Goal: Task Accomplishment & Management: Manage account settings

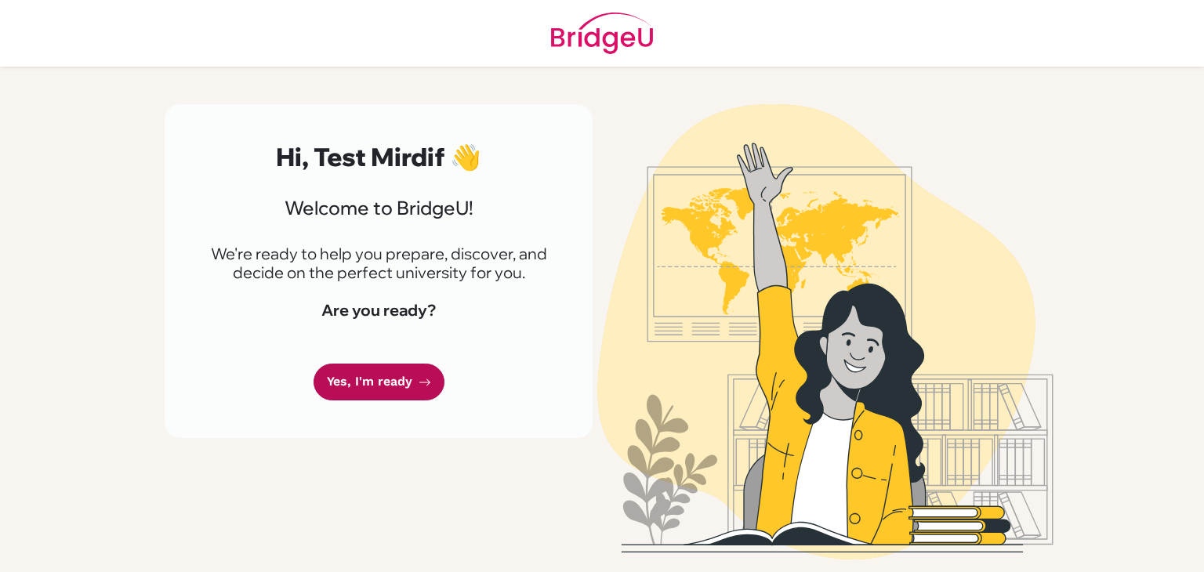
click at [395, 377] on link "Yes, I'm ready" at bounding box center [378, 382] width 131 height 37
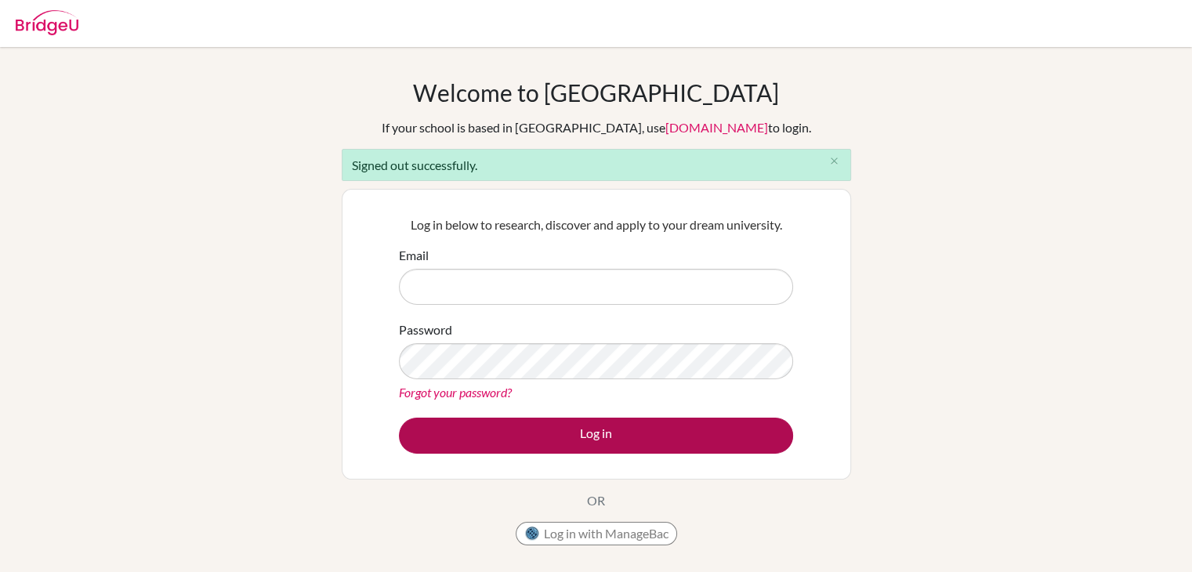
type input "[PERSON_NAME][EMAIL_ADDRESS][PERSON_NAME][DOMAIN_NAME]"
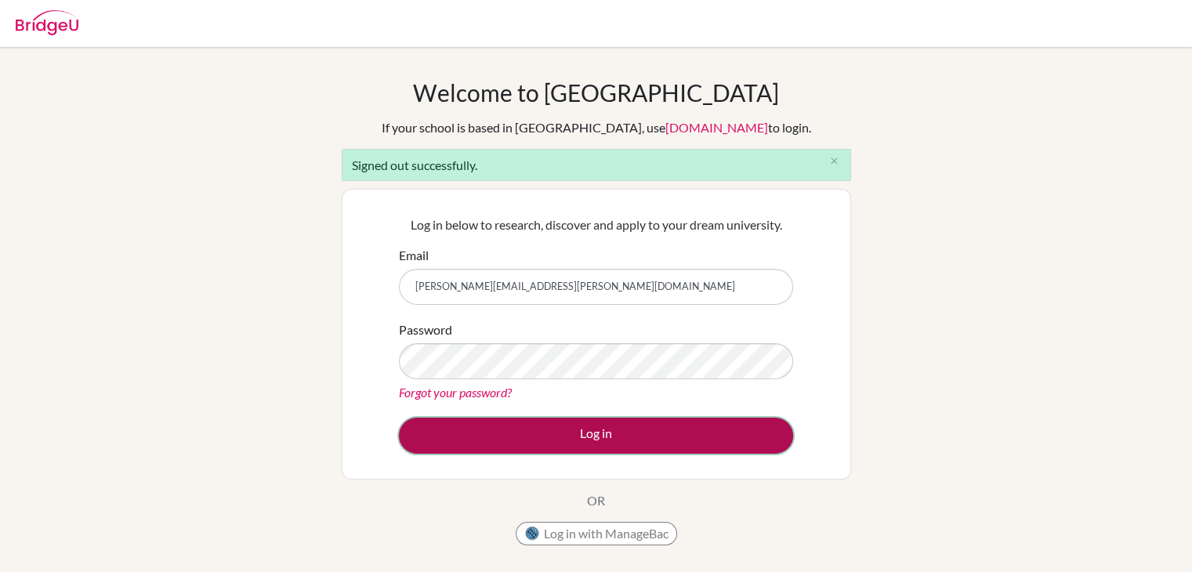
click at [570, 432] on button "Log in" at bounding box center [596, 436] width 394 height 36
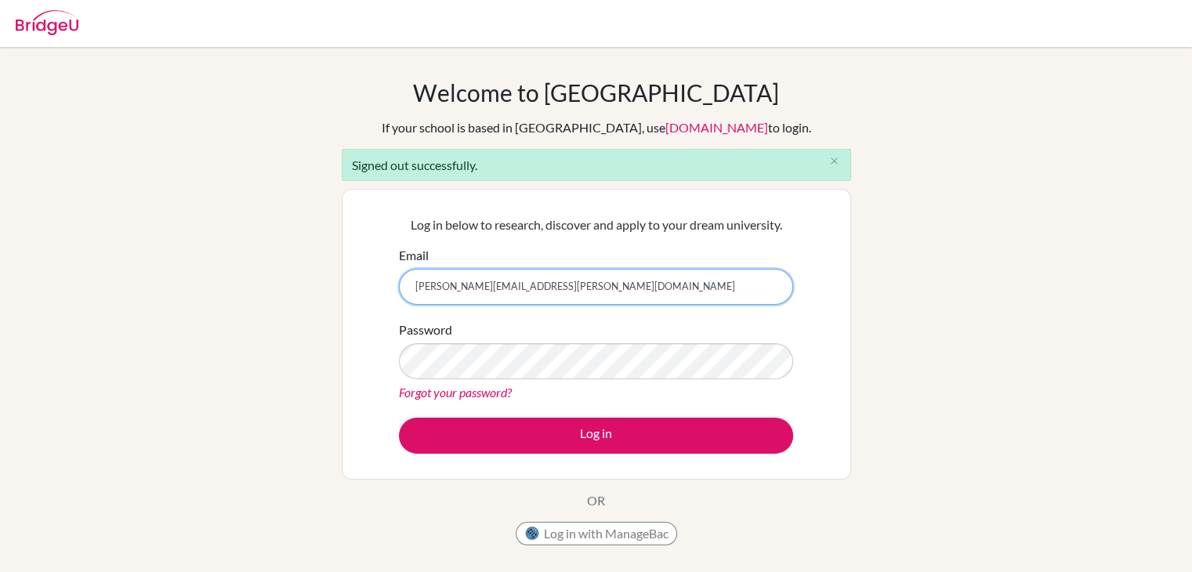
click at [534, 288] on input "katrina.watson@mirdifamericanschool.ae" at bounding box center [596, 287] width 394 height 36
type input "katrina.watson.kw@gmail.com"
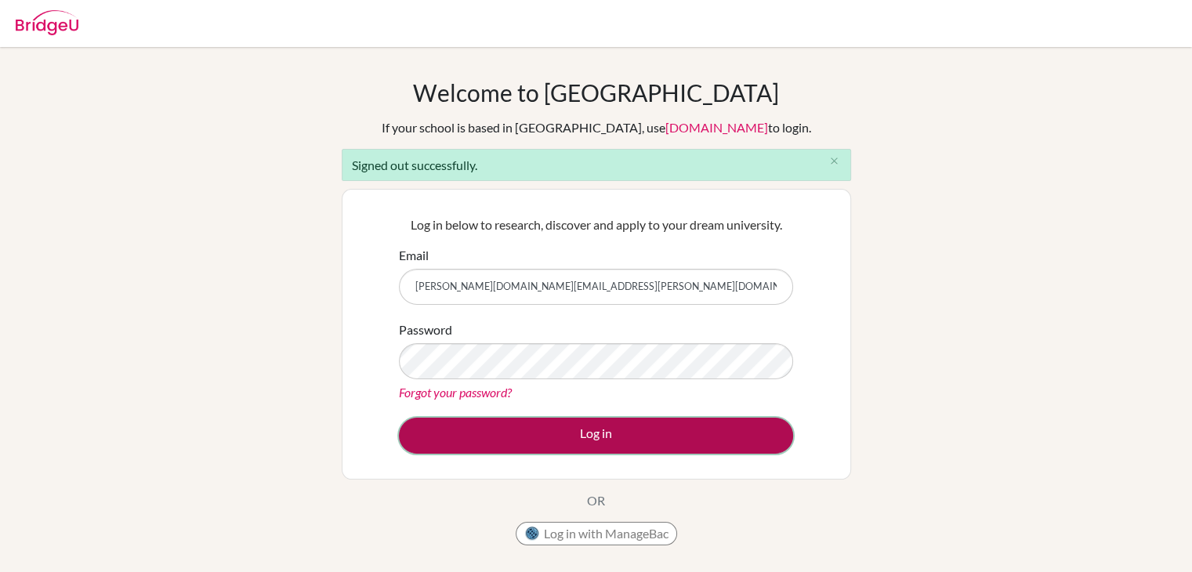
click at [592, 426] on button "Log in" at bounding box center [596, 436] width 394 height 36
